Goal: Information Seeking & Learning: Learn about a topic

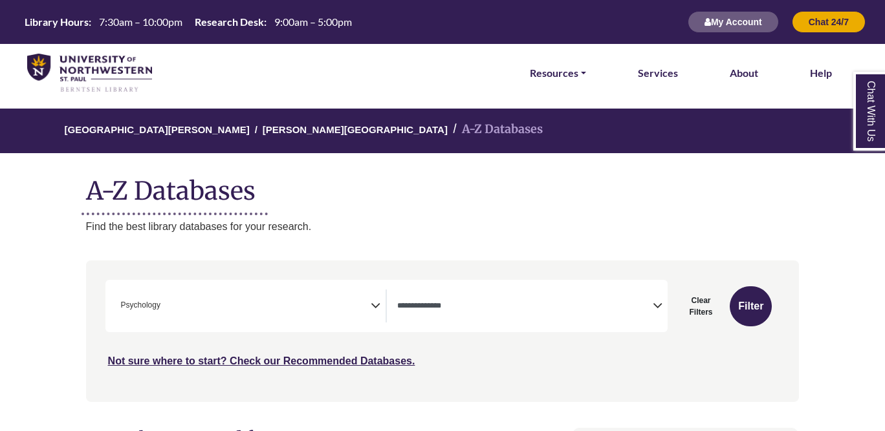
select select "Database Types Filter"
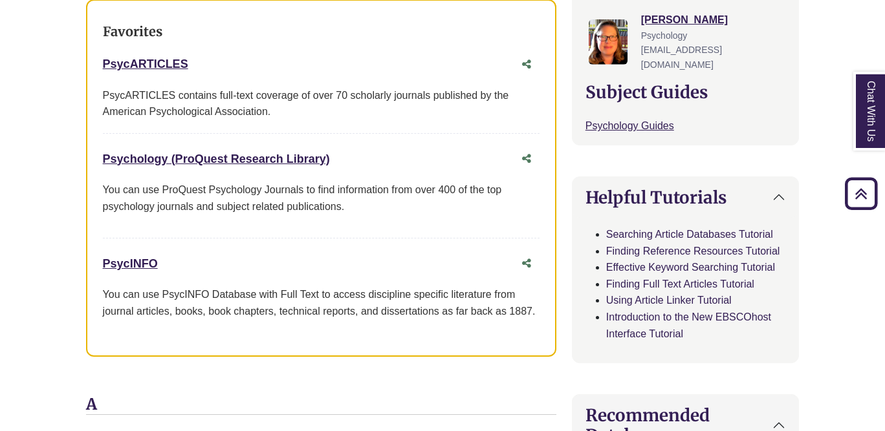
scroll to position [493, 0]
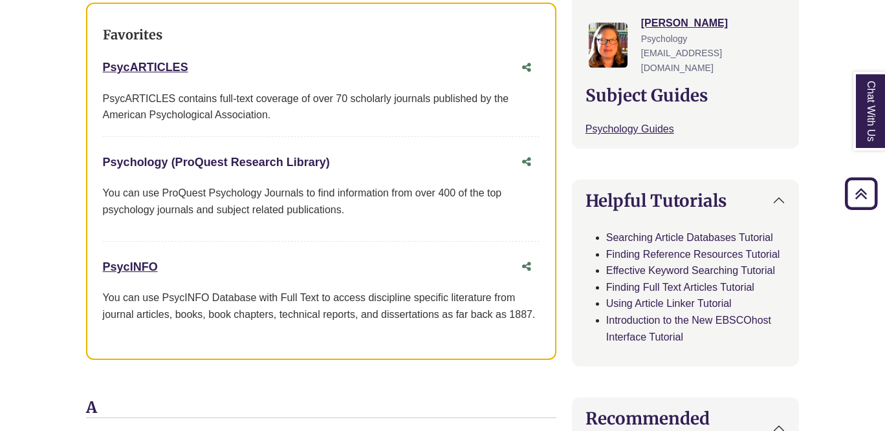
click at [259, 164] on link "Psychology (ProQuest Research Library) This link opens in a new window" at bounding box center [216, 162] width 227 height 13
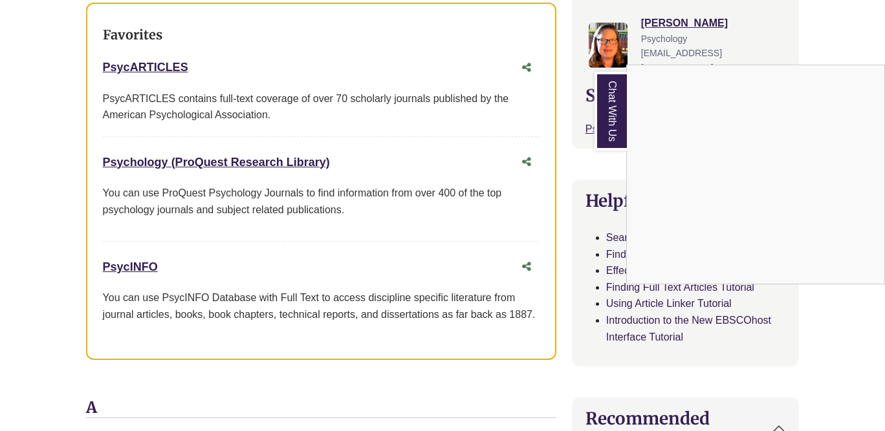
click at [133, 271] on div "Chat With Us" at bounding box center [442, 215] width 885 height 431
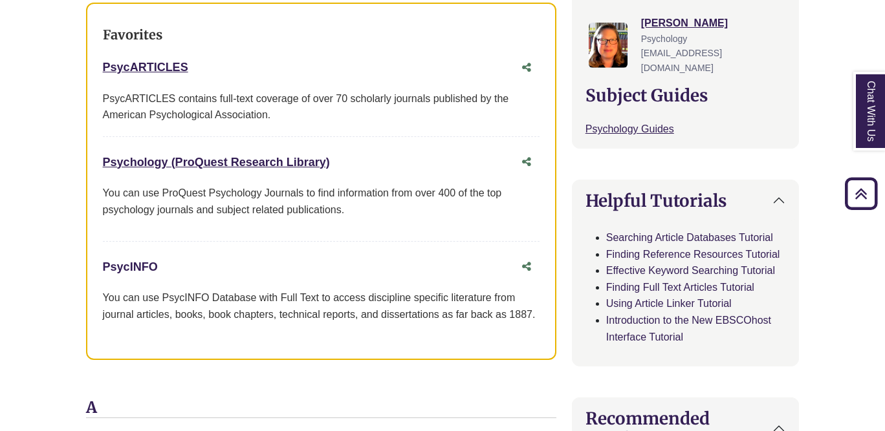
click at [131, 266] on link "PsycINFO This link opens in a new window" at bounding box center [130, 267] width 55 height 13
click at [156, 70] on link "PsycARTICLES This link opens in a new window" at bounding box center [145, 67] width 85 height 13
click at [334, 48] on div "Favorites PsycARTICLES This link opens in a new window PsycARTICLES contains fu…" at bounding box center [321, 182] width 470 height 358
click at [124, 263] on link "PsycINFO This link opens in a new window" at bounding box center [130, 267] width 55 height 13
click at [159, 61] on link "PsycARTICLES This link opens in a new window" at bounding box center [145, 67] width 85 height 13
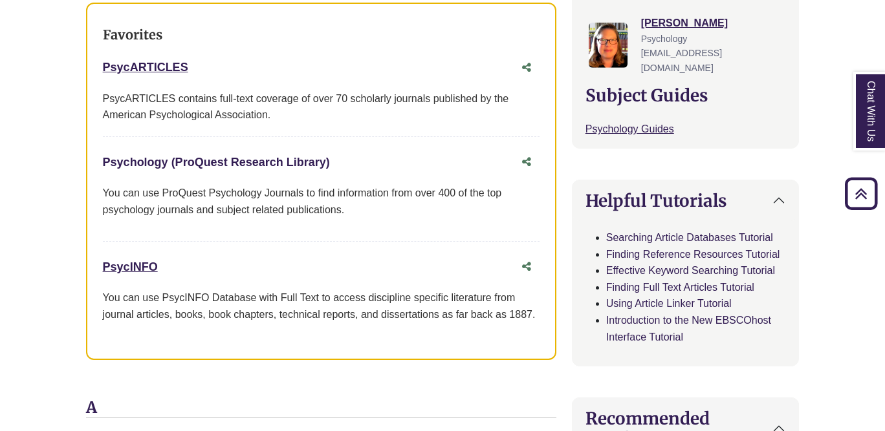
click at [153, 163] on link "Psychology (ProQuest Research Library) This link opens in a new window" at bounding box center [216, 162] width 227 height 13
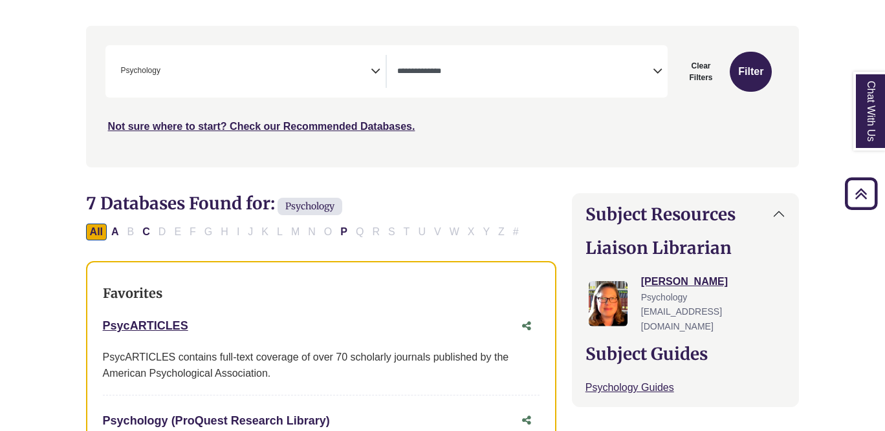
scroll to position [229, 0]
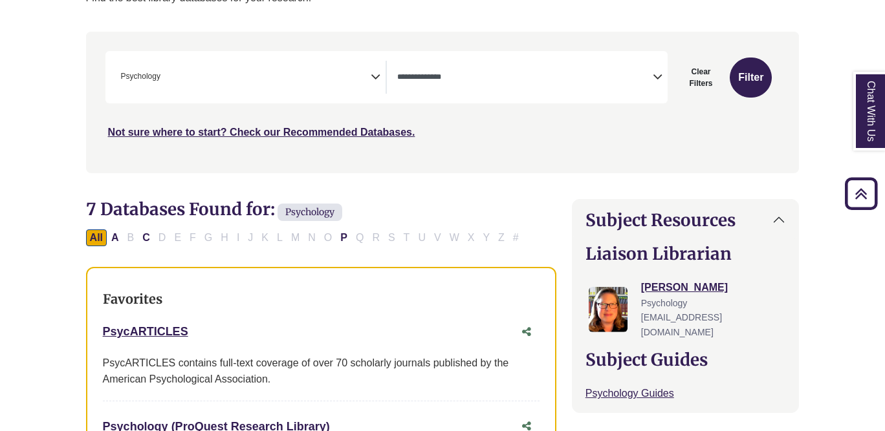
click at [290, 218] on span "Psychology" at bounding box center [309, 212] width 65 height 17
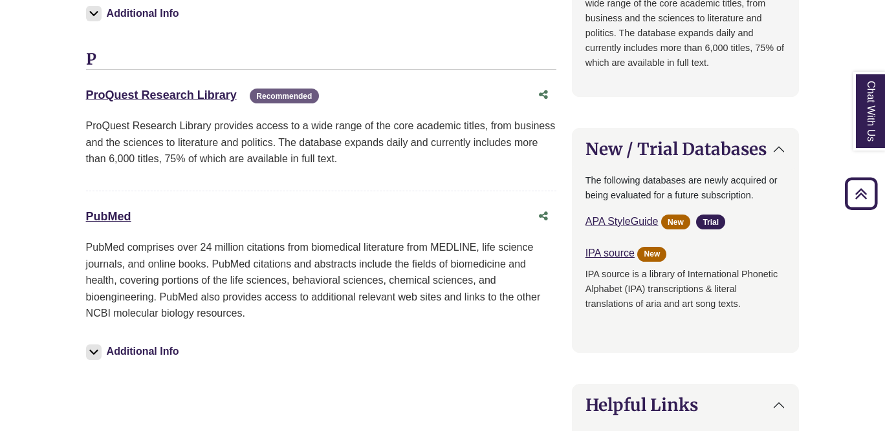
scroll to position [1196, 0]
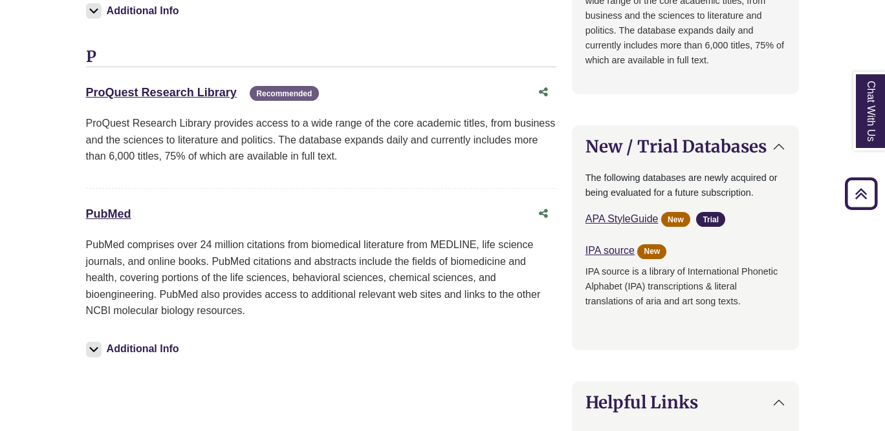
click at [96, 356] on img at bounding box center [94, 350] width 16 height 16
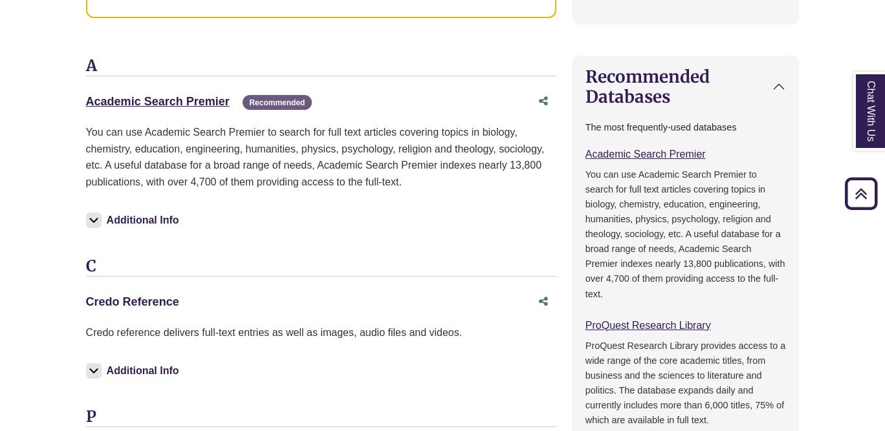
scroll to position [826, 0]
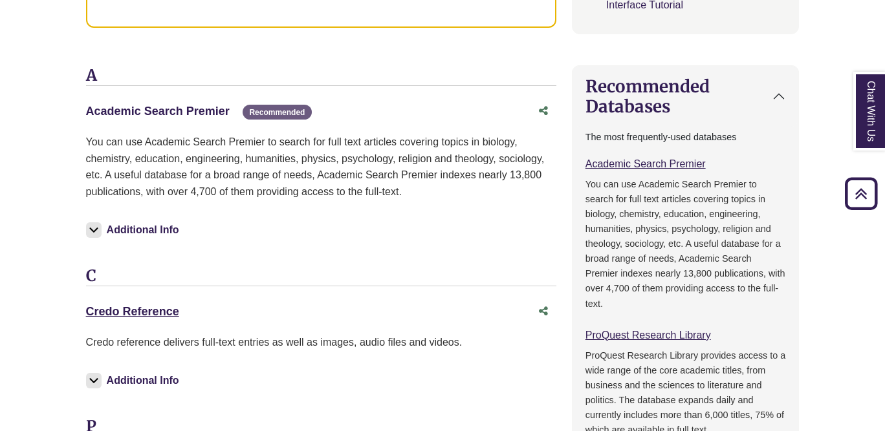
click at [146, 109] on link "Academic Search Premier This link opens in a new window" at bounding box center [158, 111] width 144 height 13
click at [138, 310] on link "Credo Reference This link opens in a new window" at bounding box center [132, 311] width 93 height 13
